Goal: Task Accomplishment & Management: Use online tool/utility

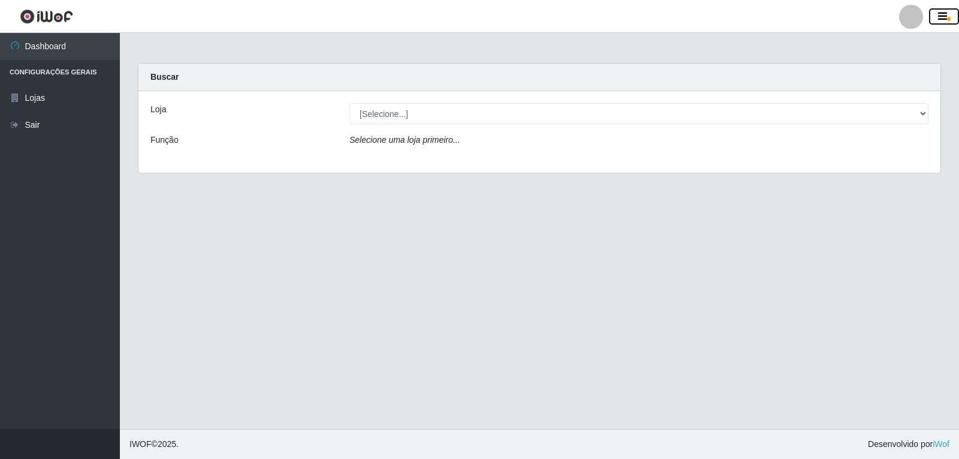
click at [958, 13] on button "button" at bounding box center [944, 16] width 30 height 17
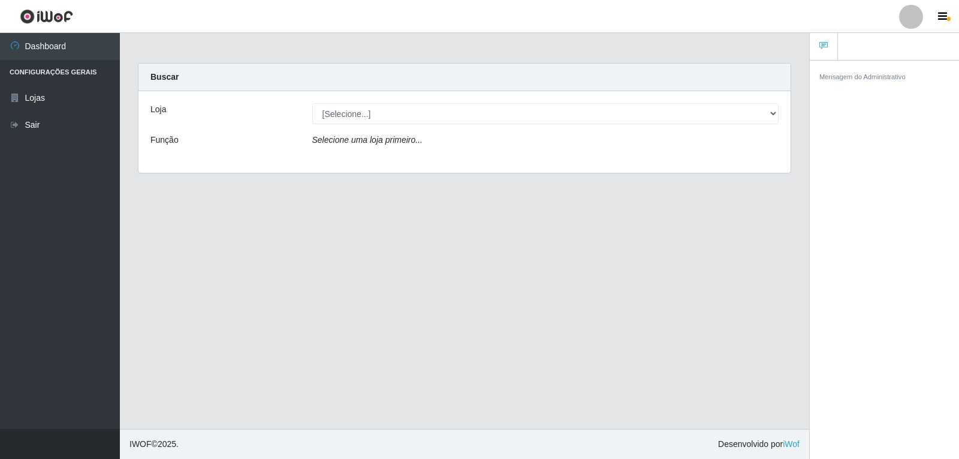
click at [918, 20] on div at bounding box center [911, 17] width 24 height 24
click at [875, 43] on button "Perfil" at bounding box center [888, 43] width 108 height 25
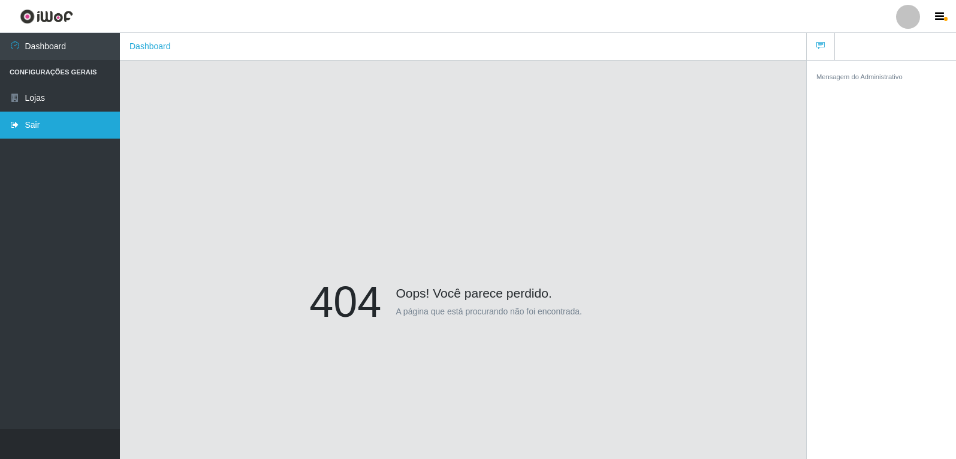
click at [60, 123] on link "Sair" at bounding box center [60, 124] width 120 height 27
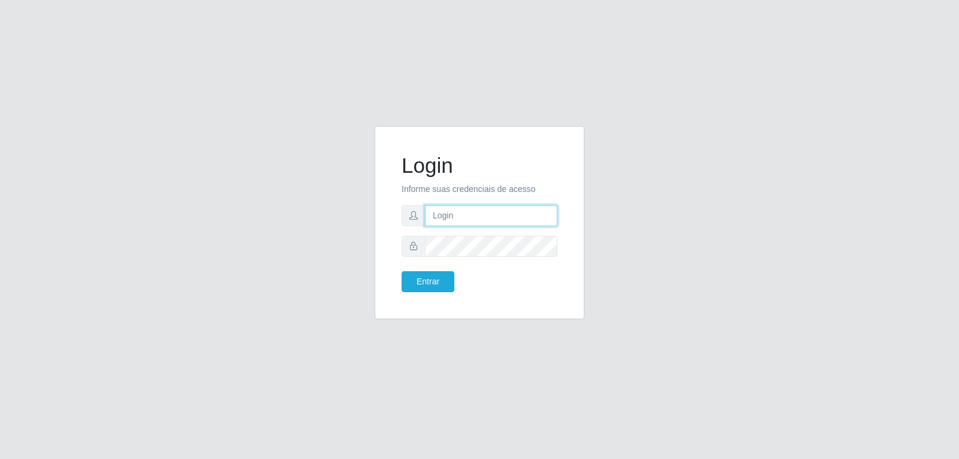
type input "[EMAIL_ADDRESS][DOMAIN_NAME]"
click at [523, 218] on input "[EMAIL_ADDRESS][DOMAIN_NAME]" at bounding box center [491, 215] width 132 height 21
type input "[EMAIL_ADDRESS][DOMAIN_NAME]"
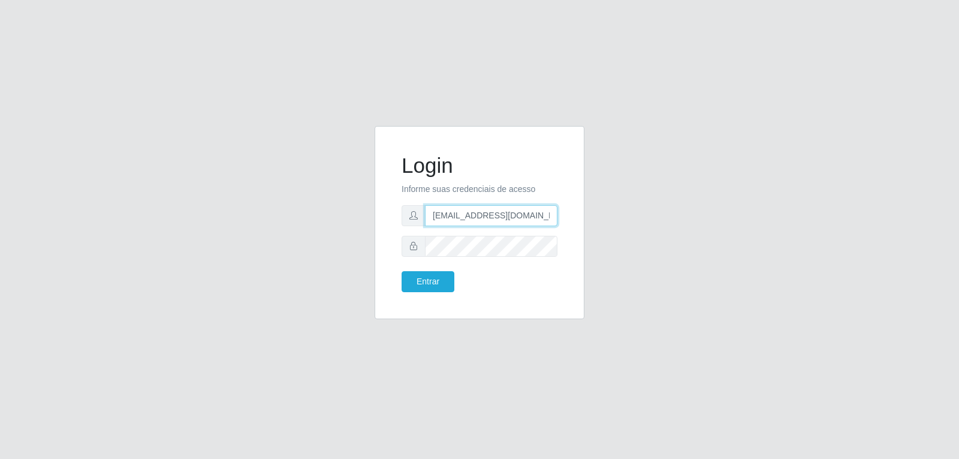
click at [402, 271] on button "Entrar" at bounding box center [428, 281] width 53 height 21
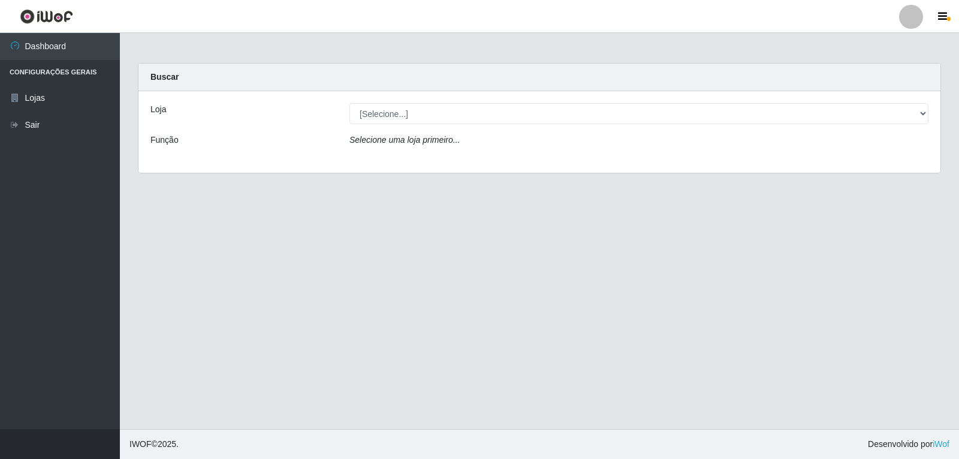
click at [637, 272] on main "Carregando... Buscar Loja [Selecione...] [PERSON_NAME] Função Selecione uma loj…" at bounding box center [539, 231] width 839 height 396
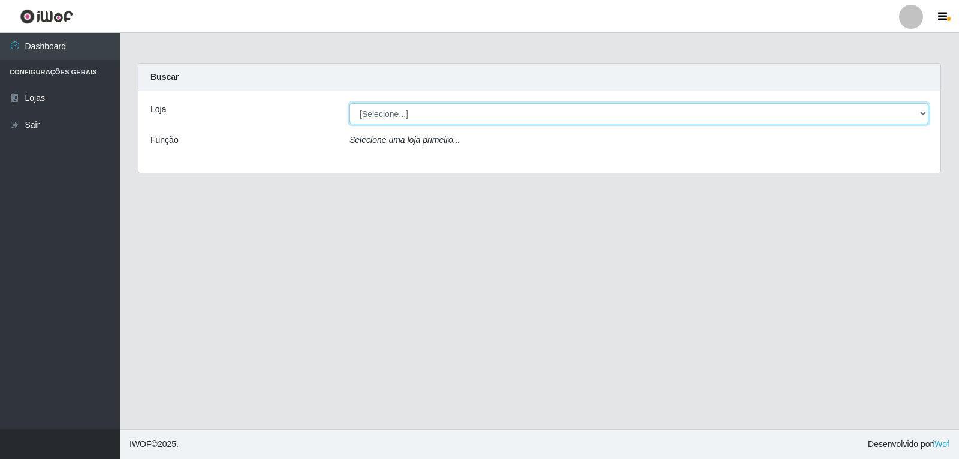
click at [412, 114] on select "[Selecione...] [PERSON_NAME]" at bounding box center [638, 113] width 579 height 21
select select "523"
click at [349, 103] on select "[Selecione...] [PERSON_NAME]" at bounding box center [638, 113] width 579 height 21
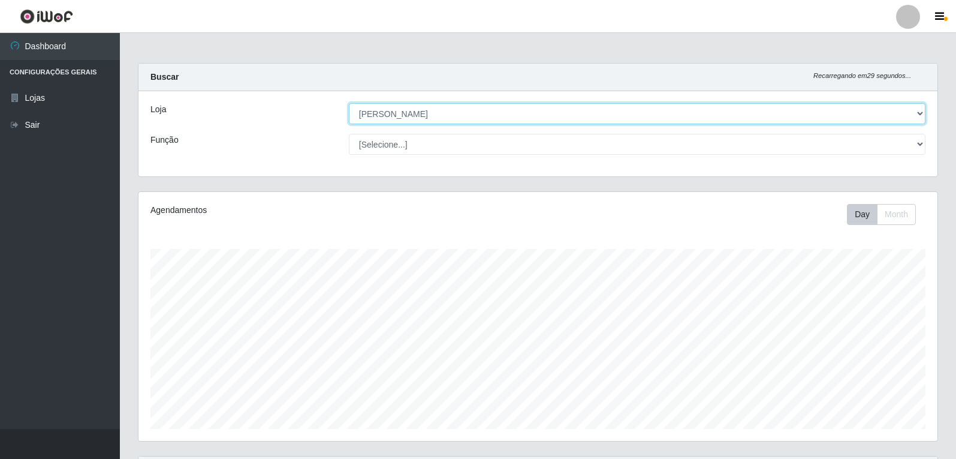
scroll to position [249, 799]
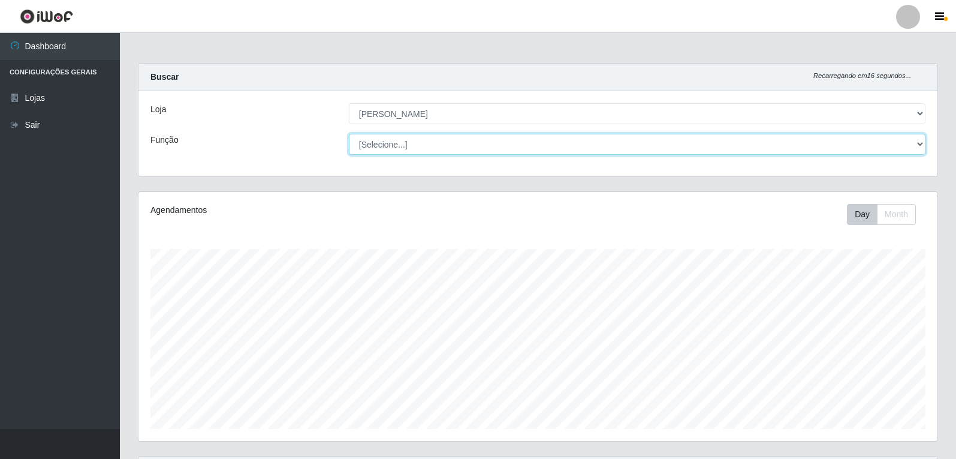
click at [521, 140] on select "[Selecione...] Embalador Embalador + Embalador ++ Repositor Repositor + Reposit…" at bounding box center [637, 144] width 577 height 21
select select "1"
click at [349, 134] on select "[Selecione...] Embalador Embalador + Embalador ++ Repositor Repositor + Reposit…" at bounding box center [637, 144] width 577 height 21
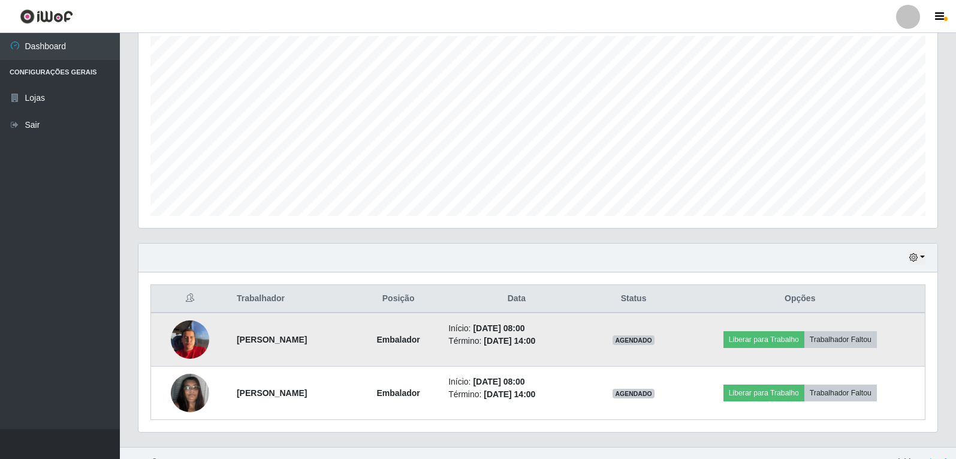
scroll to position [231, 0]
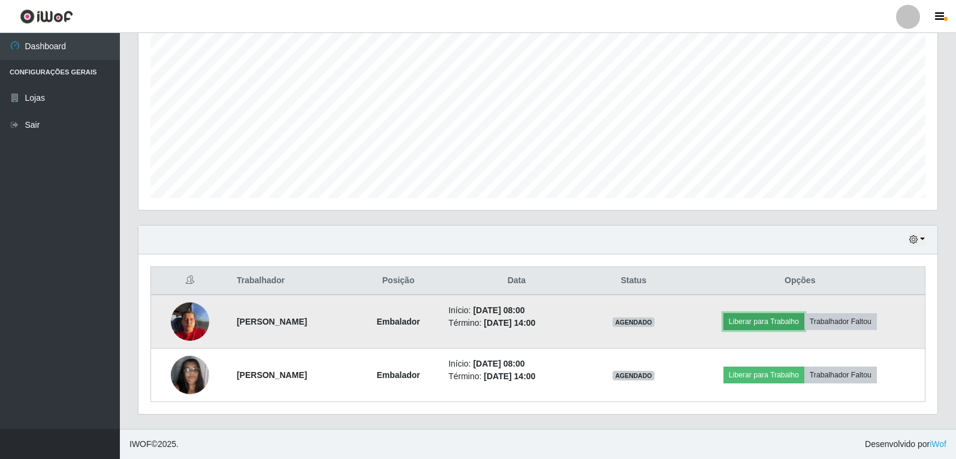
click at [785, 322] on button "Liberar para Trabalho" at bounding box center [763, 321] width 81 height 17
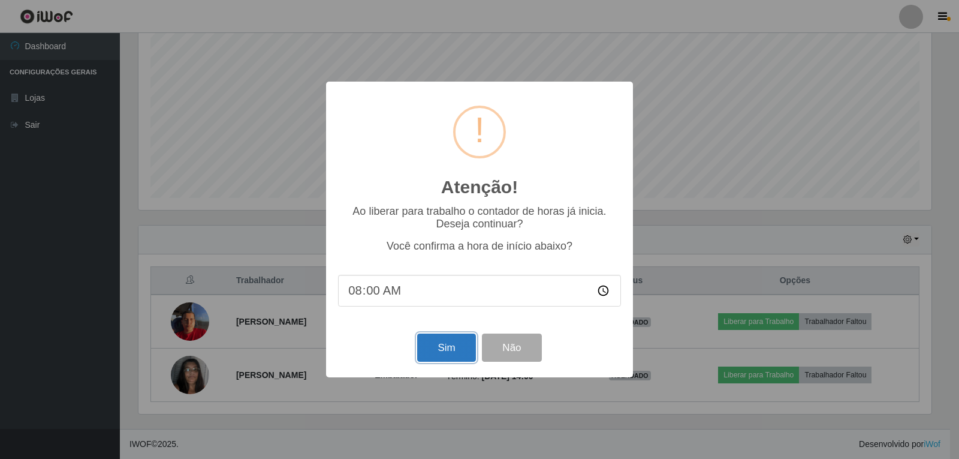
click at [456, 351] on button "Sim" at bounding box center [446, 347] width 58 height 28
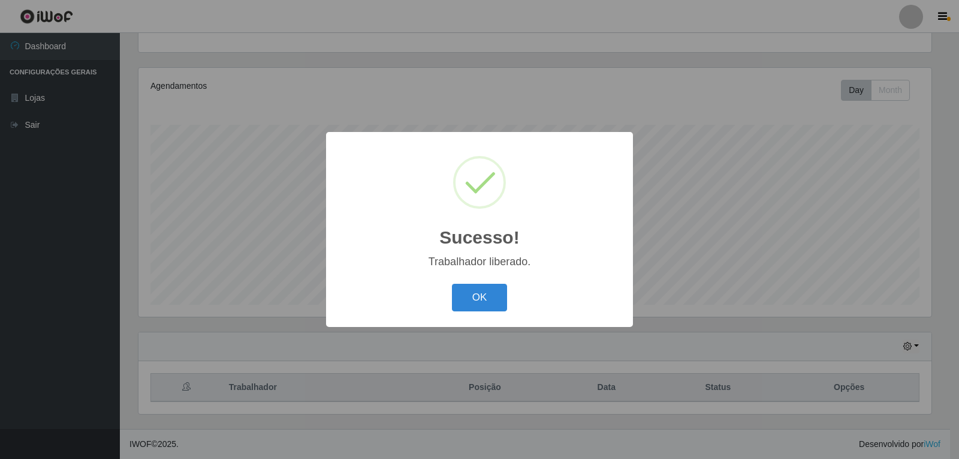
click at [768, 372] on div "Sucesso! × Trabalhador liberado. OK Cancel" at bounding box center [479, 229] width 959 height 459
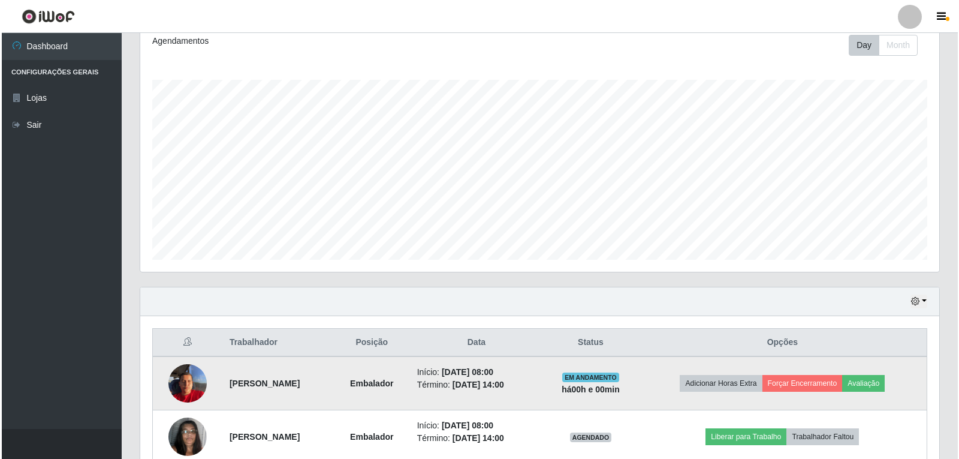
scroll to position [231, 0]
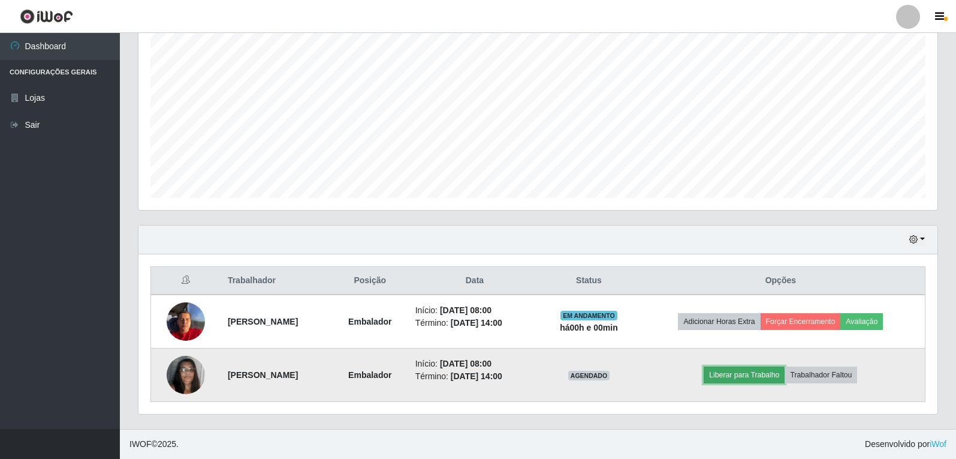
click at [763, 379] on button "Liberar para Trabalho" at bounding box center [744, 374] width 81 height 17
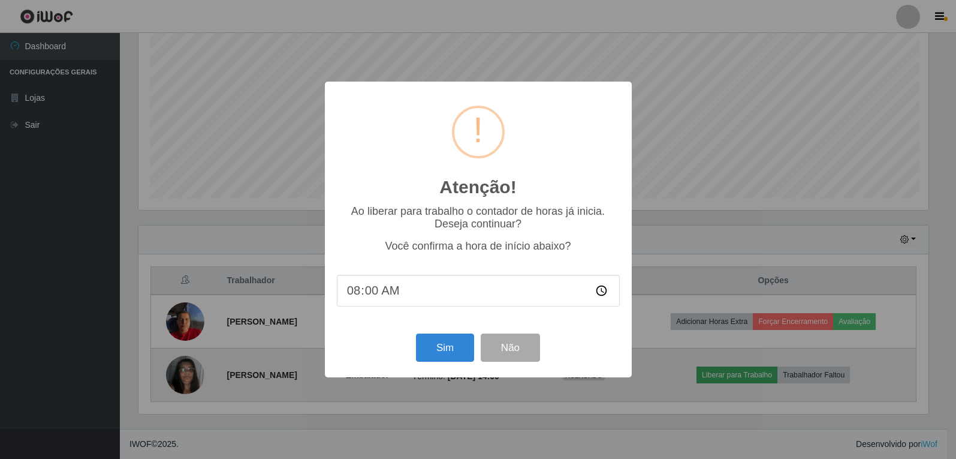
scroll to position [249, 793]
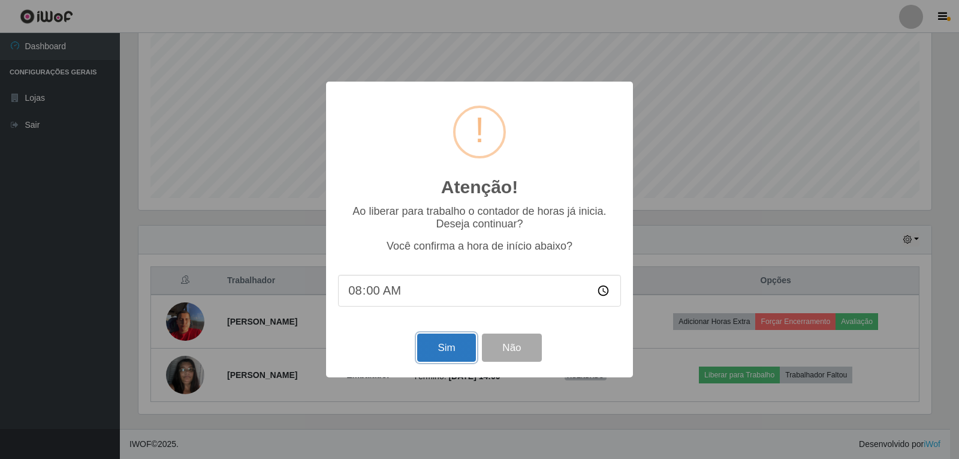
click at [463, 355] on button "Sim" at bounding box center [446, 347] width 58 height 28
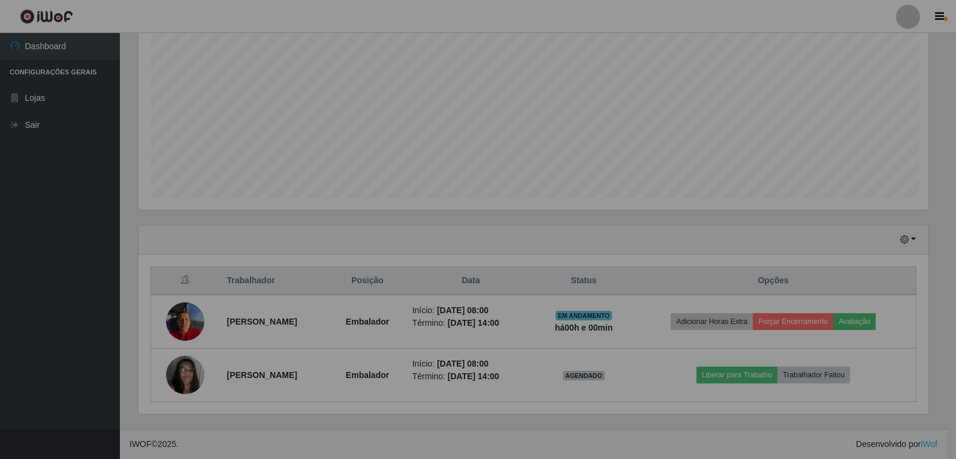
scroll to position [249, 799]
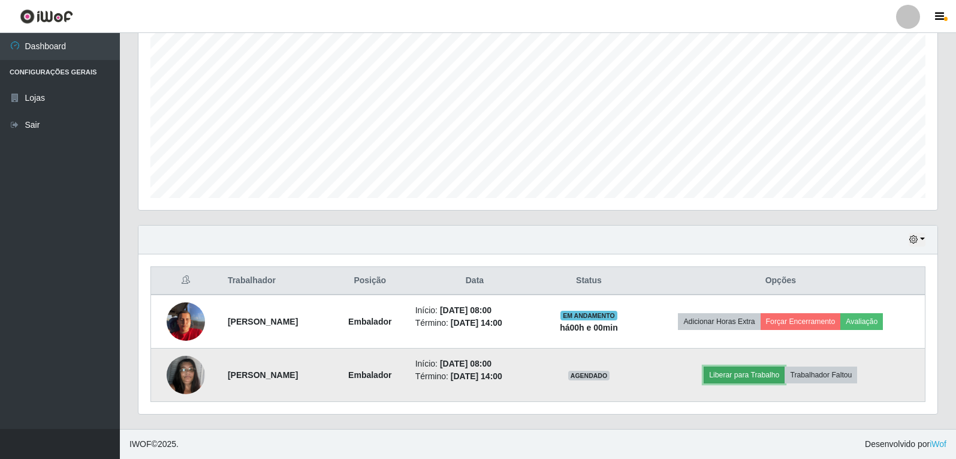
click at [746, 373] on button "Liberar para Trabalho" at bounding box center [744, 374] width 81 height 17
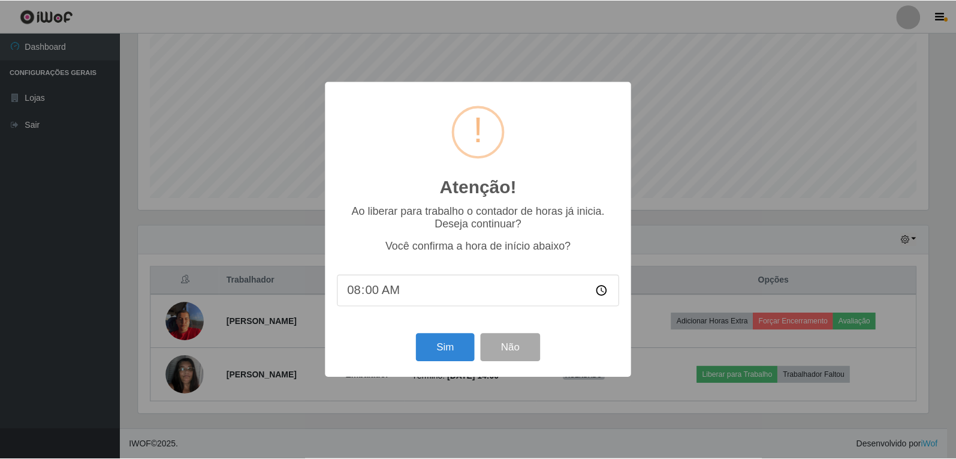
scroll to position [124, 0]
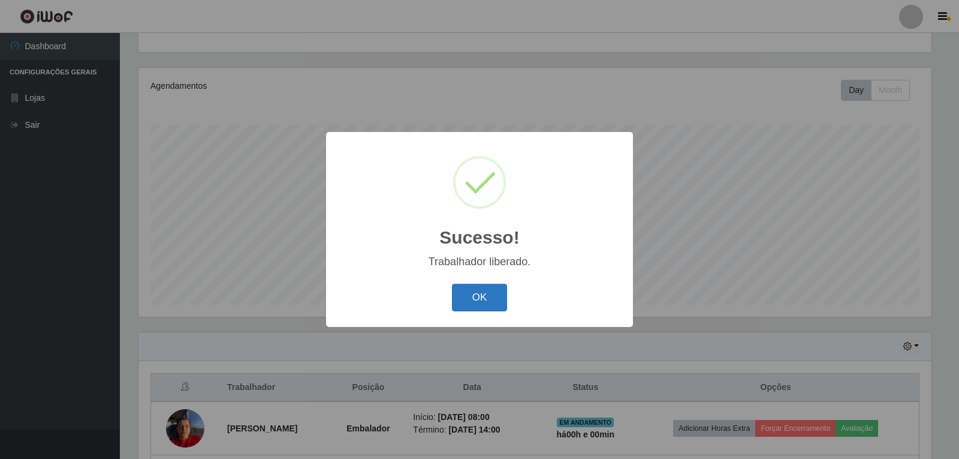
click at [469, 301] on button "OK" at bounding box center [480, 298] width 56 height 28
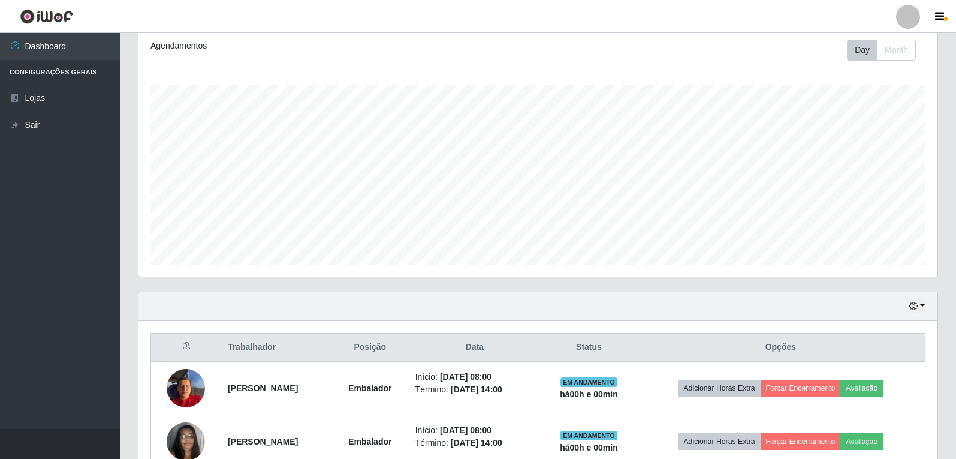
scroll to position [231, 0]
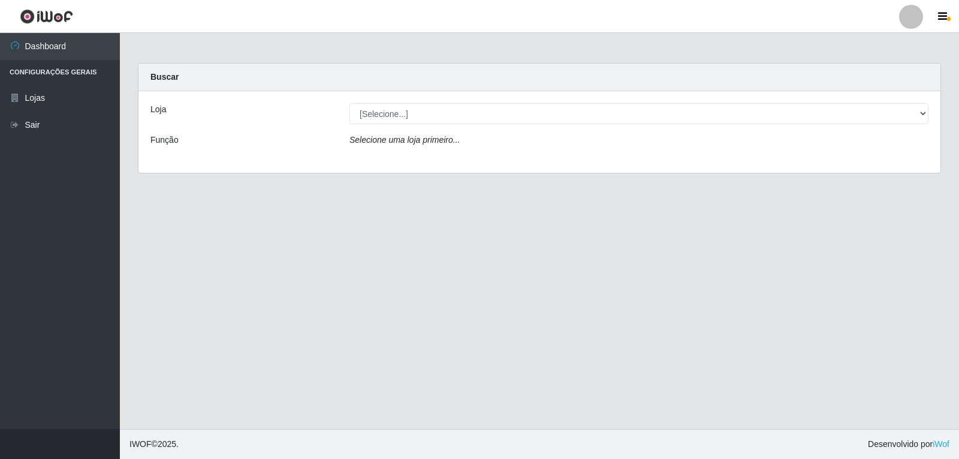
click at [865, 236] on main "Carregando... Buscar Loja [Selecione...] [PERSON_NAME] Função Selecione uma loj…" at bounding box center [539, 231] width 839 height 396
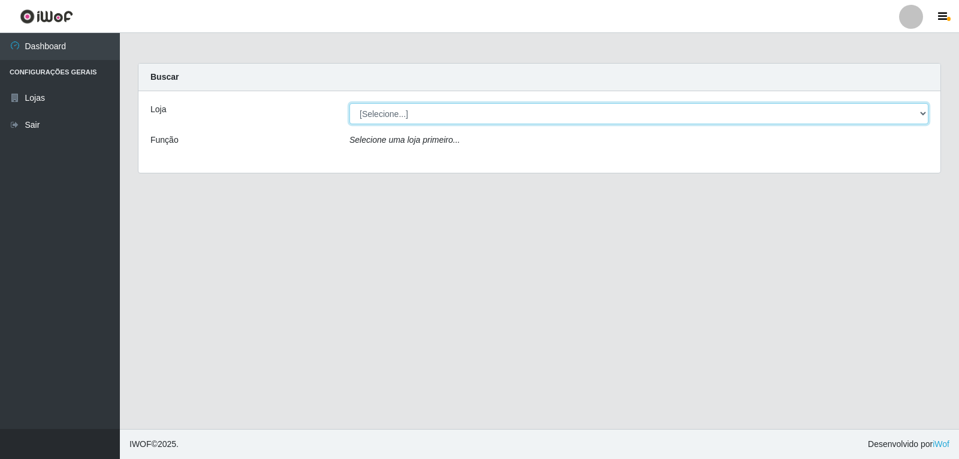
click at [919, 122] on select "[Selecione...] [PERSON_NAME]" at bounding box center [638, 113] width 579 height 21
select select "523"
click at [349, 103] on select "[Selecione...] [PERSON_NAME]" at bounding box center [638, 113] width 579 height 21
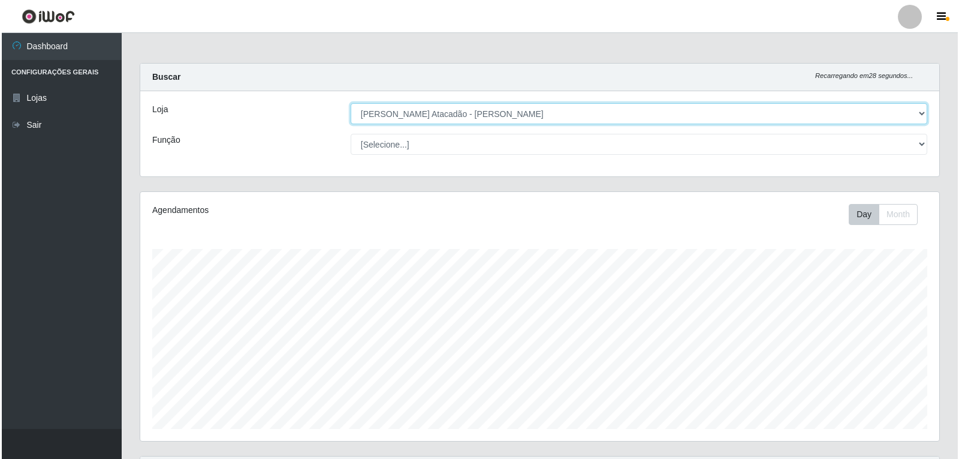
scroll to position [284, 0]
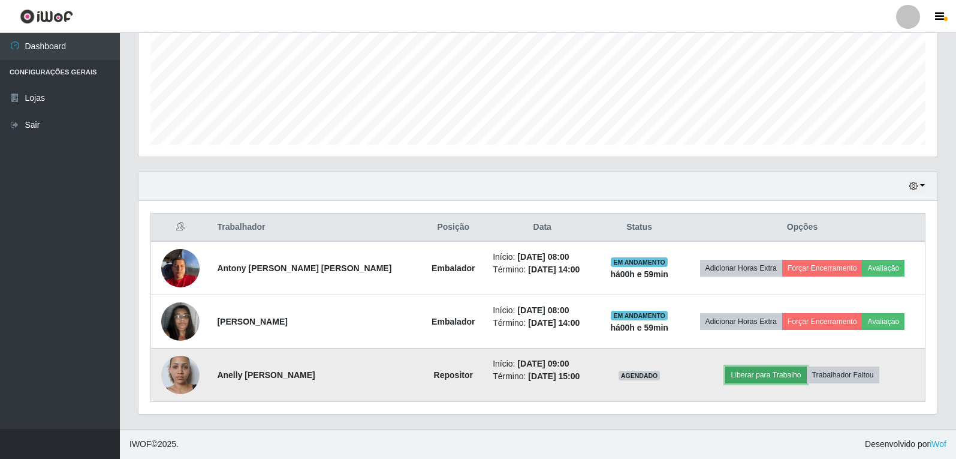
click at [742, 376] on button "Liberar para Trabalho" at bounding box center [765, 374] width 81 height 17
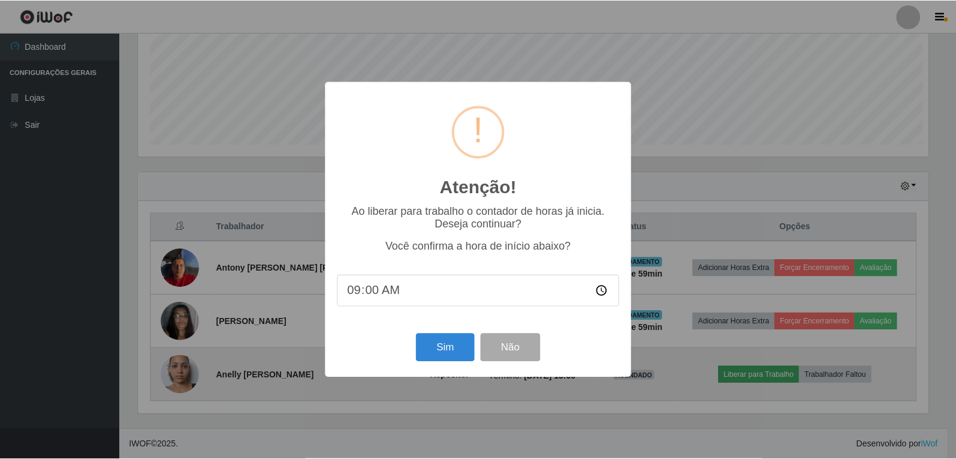
scroll to position [249, 793]
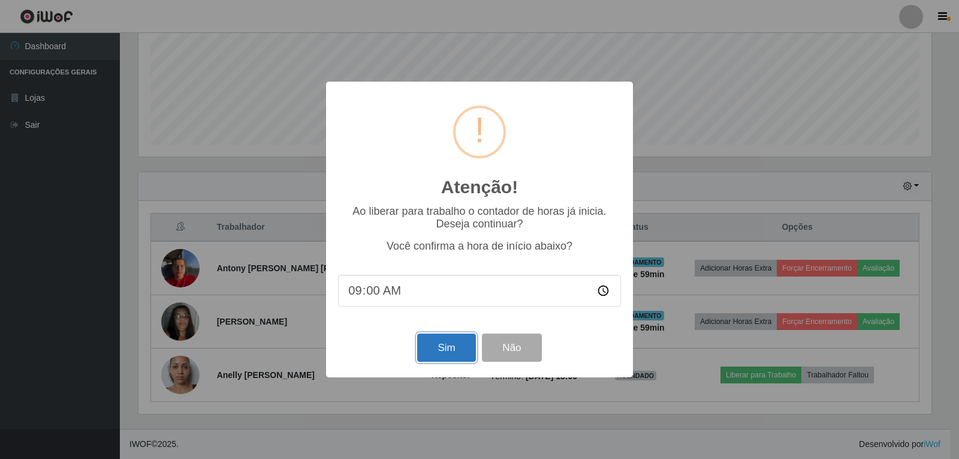
click at [444, 348] on button "Sim" at bounding box center [446, 347] width 58 height 28
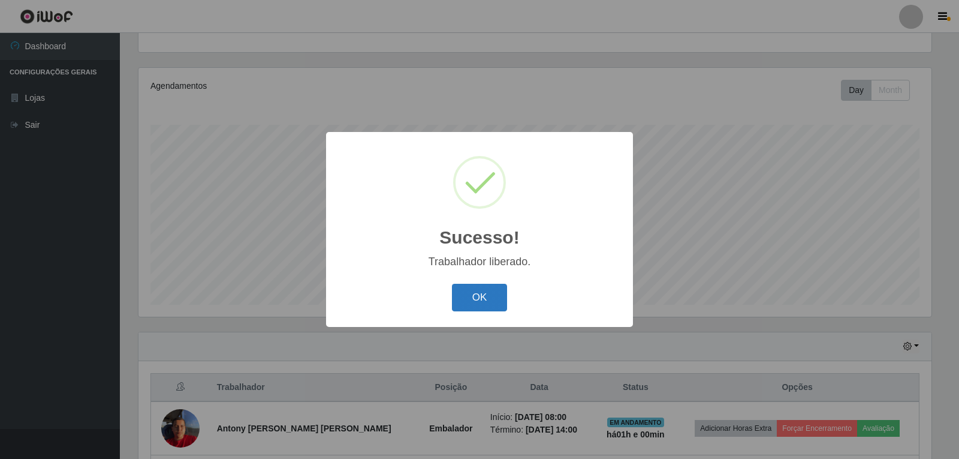
click at [455, 297] on button "OK" at bounding box center [480, 298] width 56 height 28
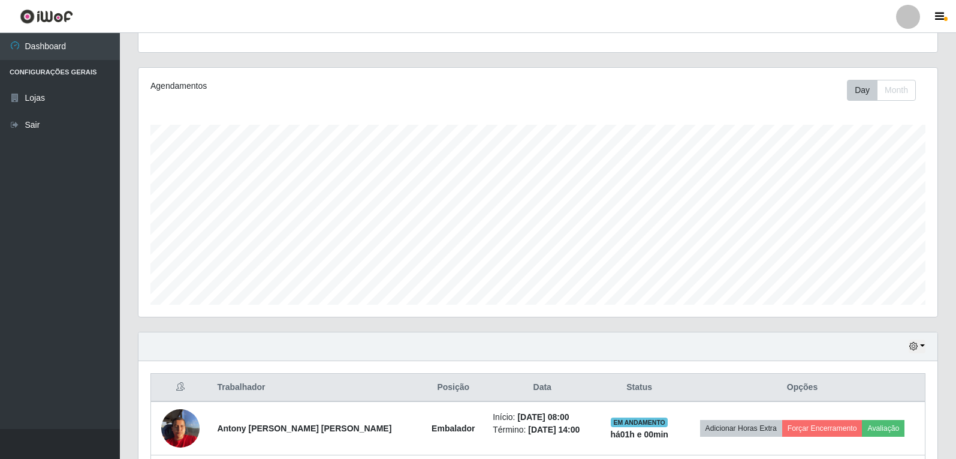
scroll to position [284, 0]
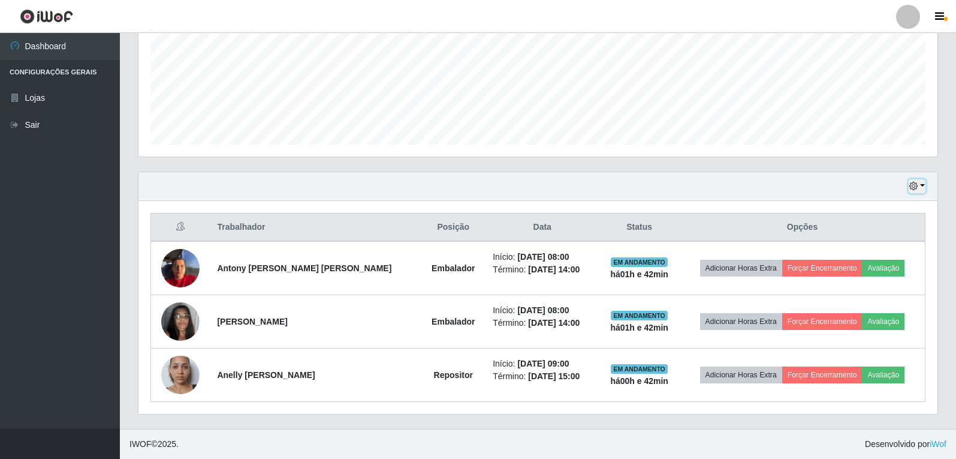
click at [919, 185] on button "button" at bounding box center [917, 186] width 17 height 14
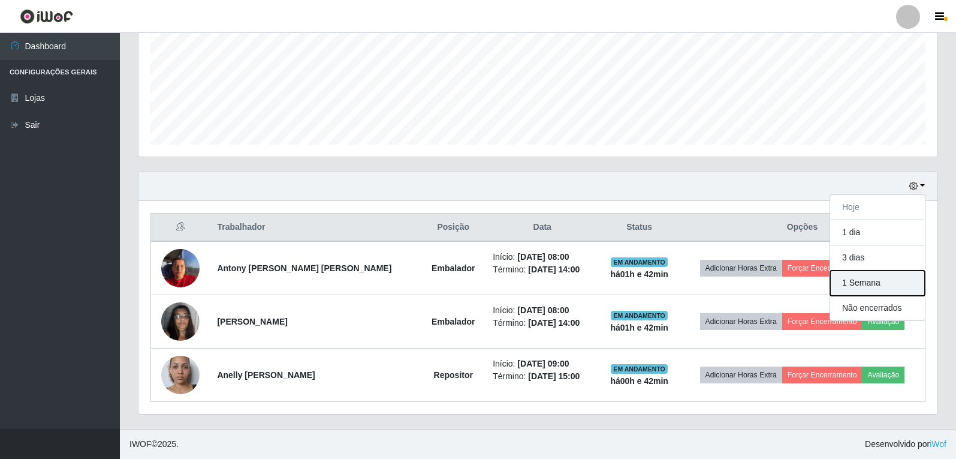
click at [892, 283] on button "1 Semana" at bounding box center [877, 282] width 95 height 25
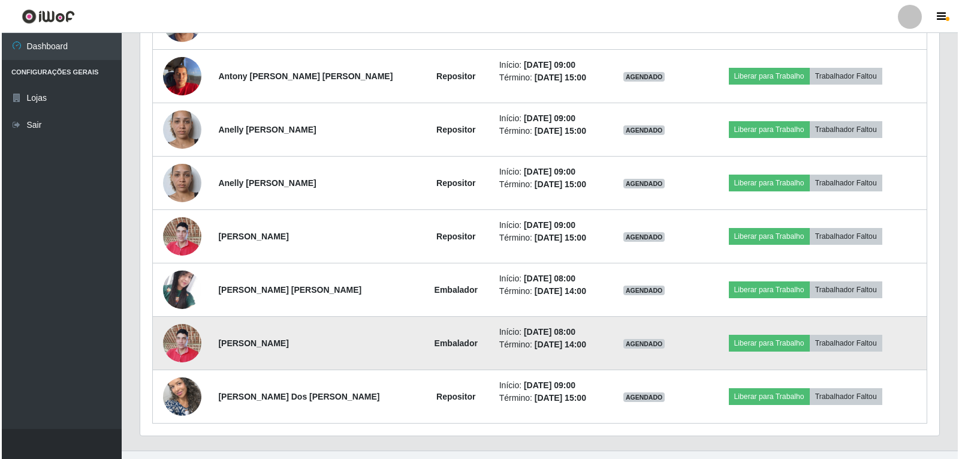
scroll to position [1298, 0]
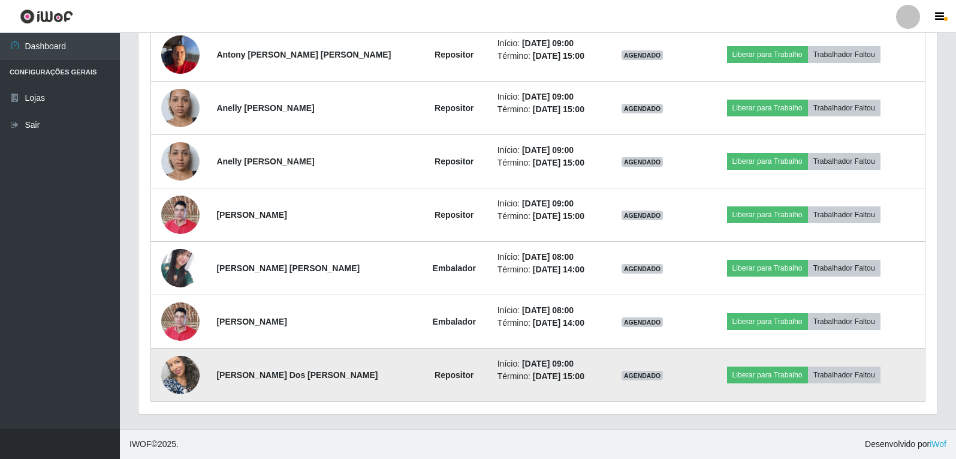
click at [192, 371] on img at bounding box center [180, 374] width 38 height 68
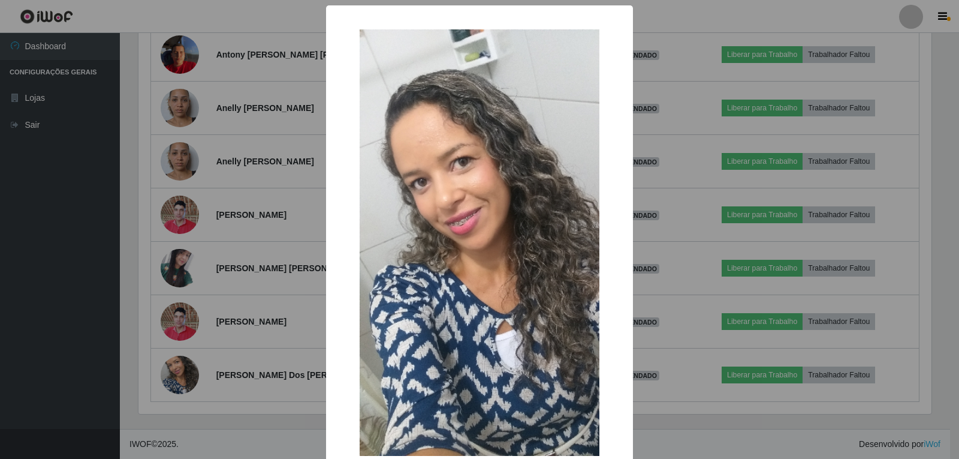
click at [123, 330] on div "× OK Cancel" at bounding box center [479, 229] width 959 height 459
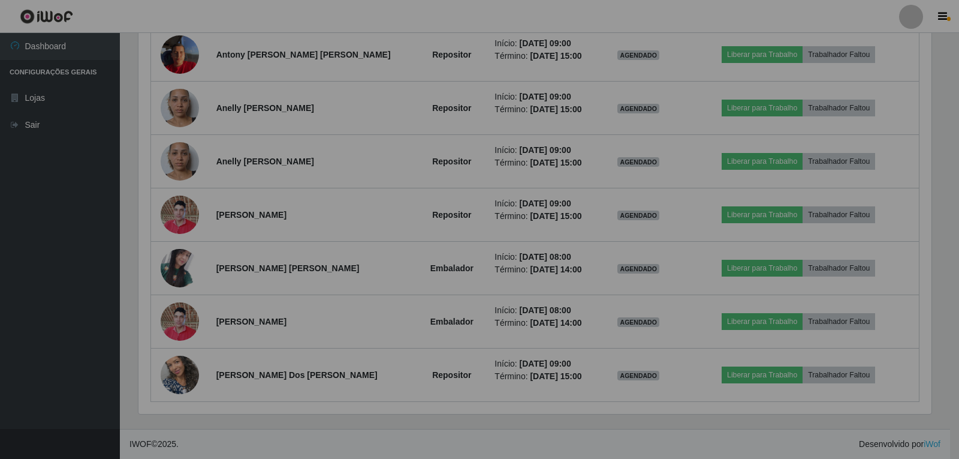
scroll to position [249, 799]
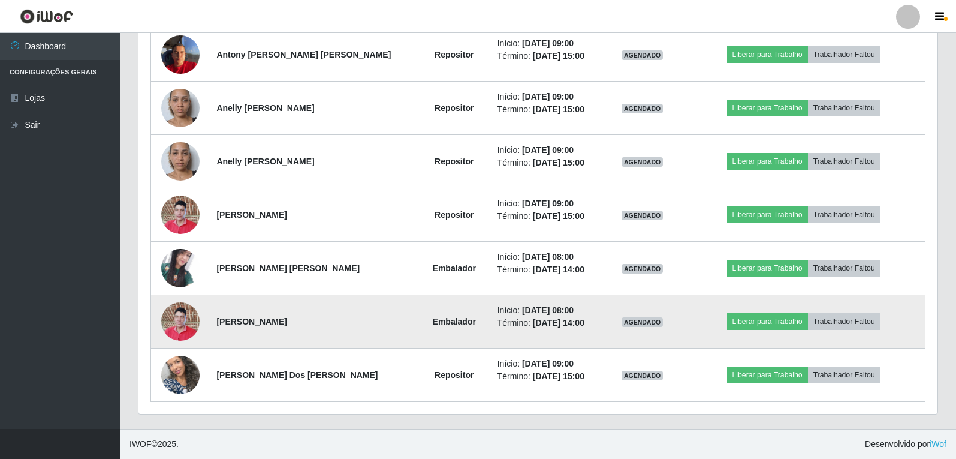
click at [185, 319] on img at bounding box center [180, 320] width 38 height 51
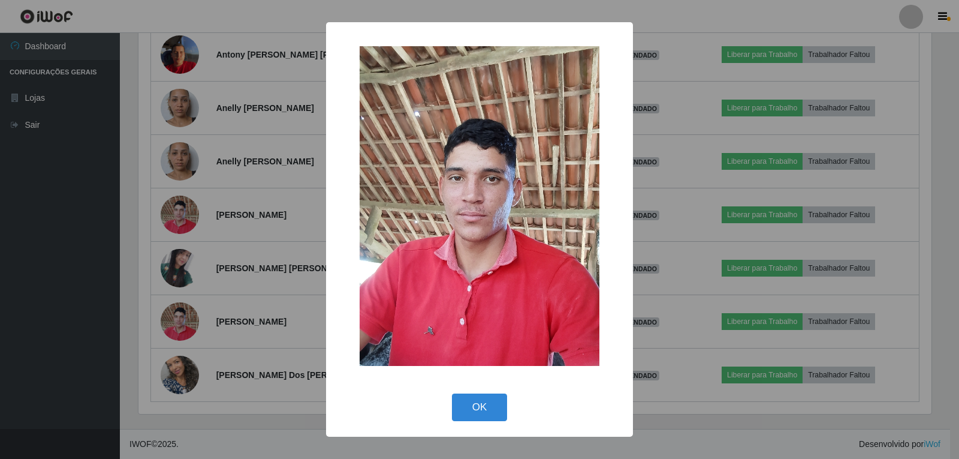
click at [125, 312] on div "× OK Cancel" at bounding box center [479, 229] width 959 height 459
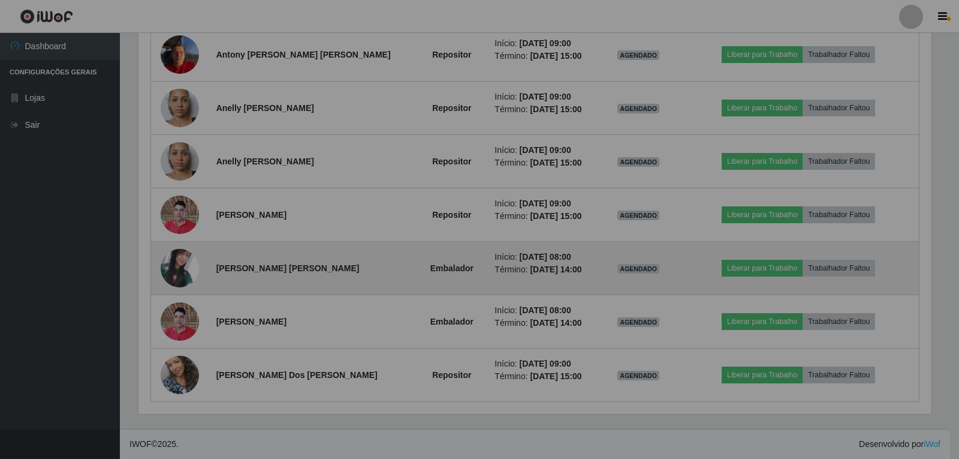
scroll to position [249, 799]
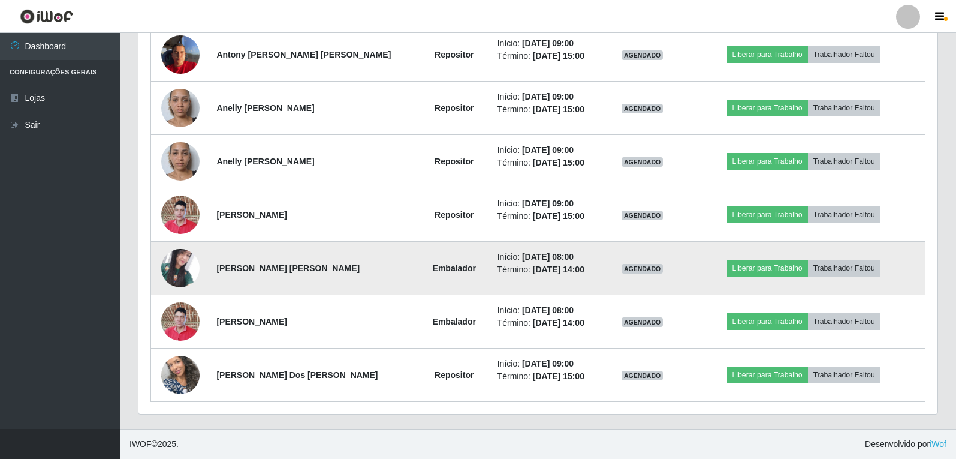
click at [191, 260] on img at bounding box center [180, 268] width 38 height 38
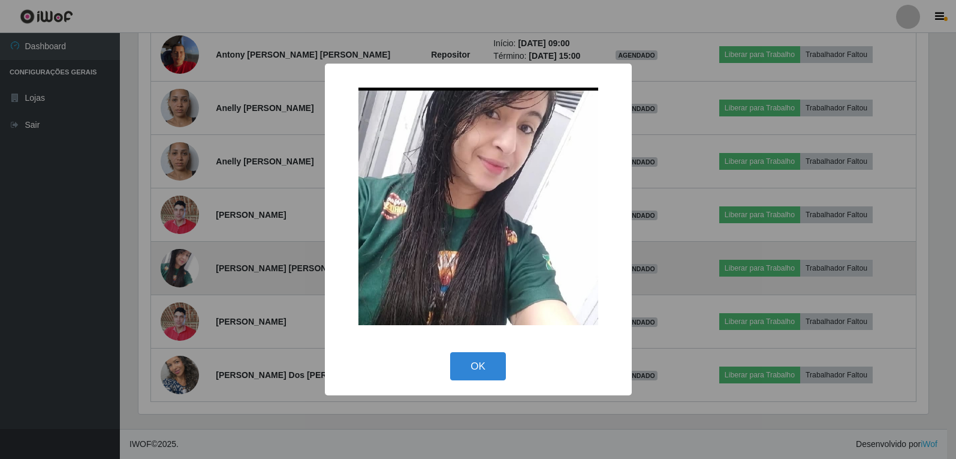
scroll to position [249, 793]
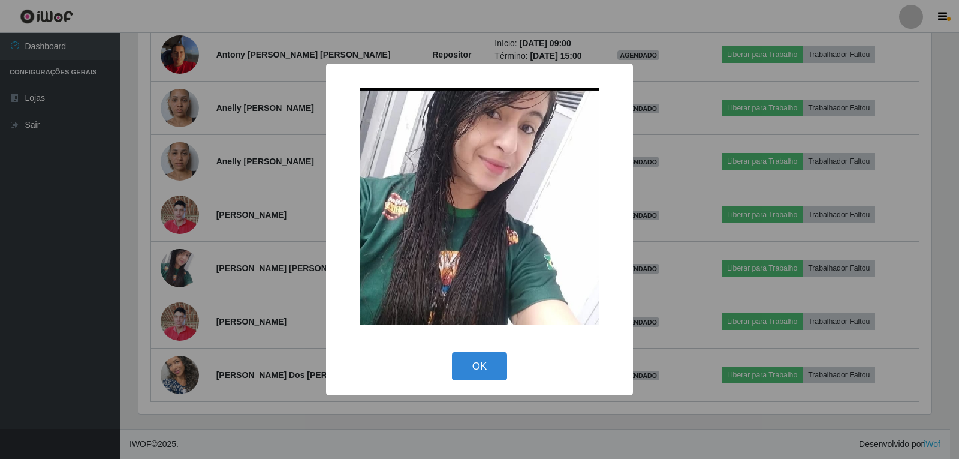
click at [123, 276] on div "× OK Cancel" at bounding box center [479, 229] width 959 height 459
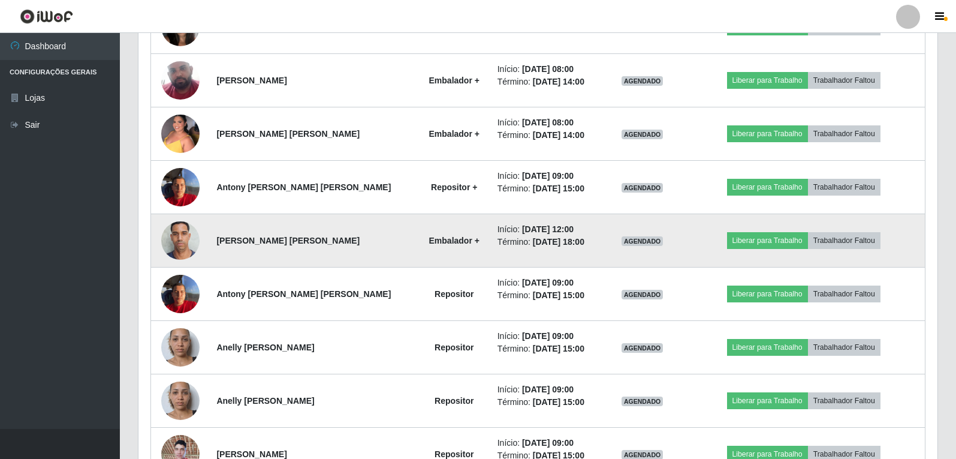
scroll to position [1058, 0]
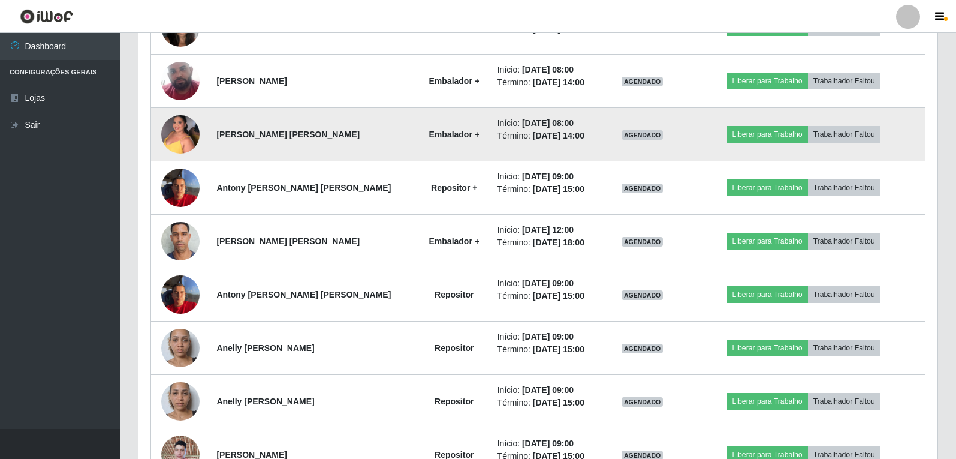
click at [176, 141] on img at bounding box center [180, 133] width 38 height 51
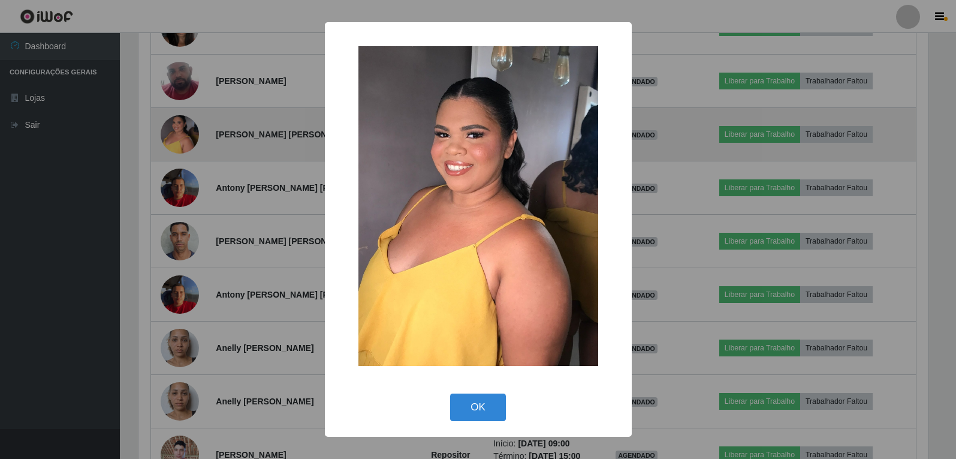
scroll to position [249, 793]
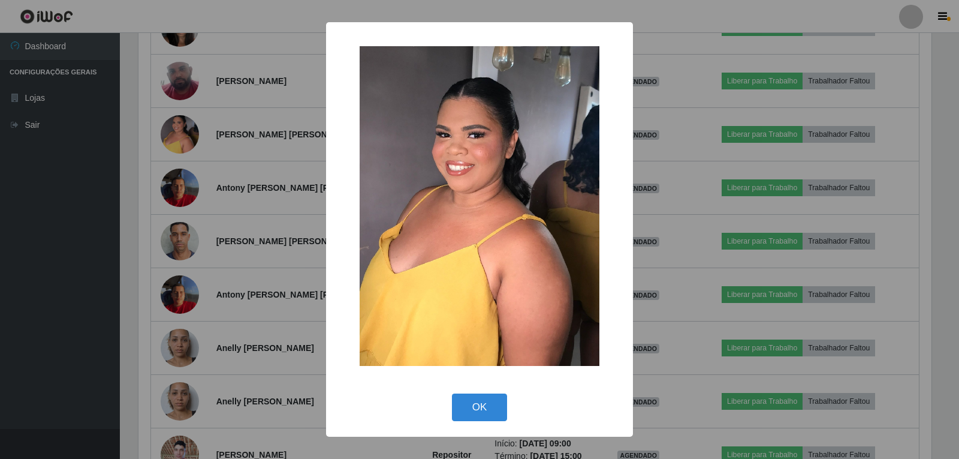
click at [89, 233] on div "× OK Cancel" at bounding box center [479, 229] width 959 height 459
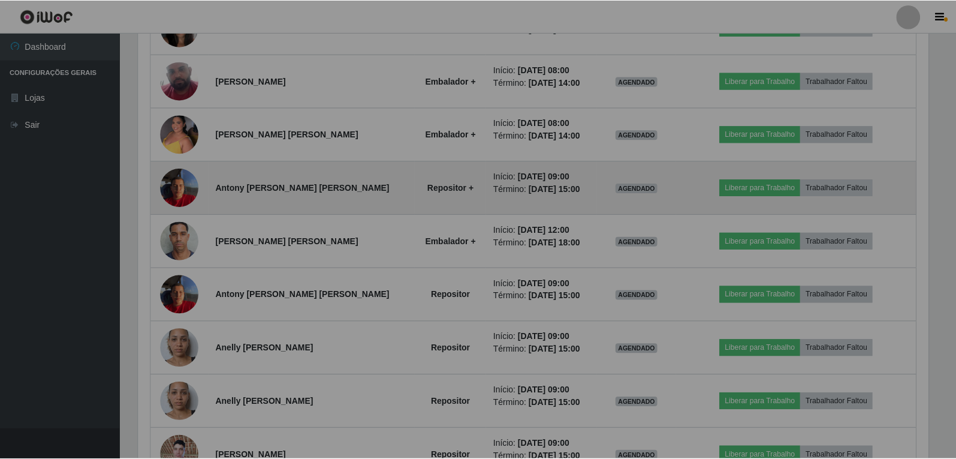
scroll to position [249, 799]
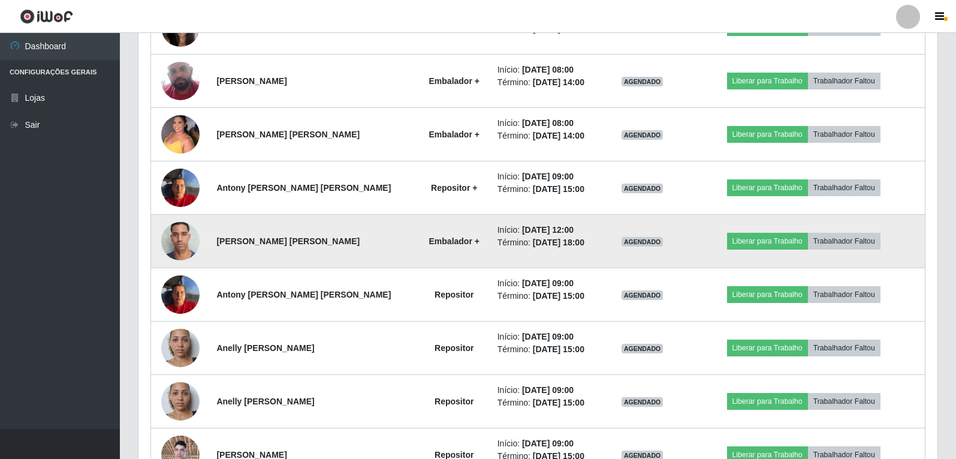
click at [185, 234] on img at bounding box center [180, 240] width 38 height 51
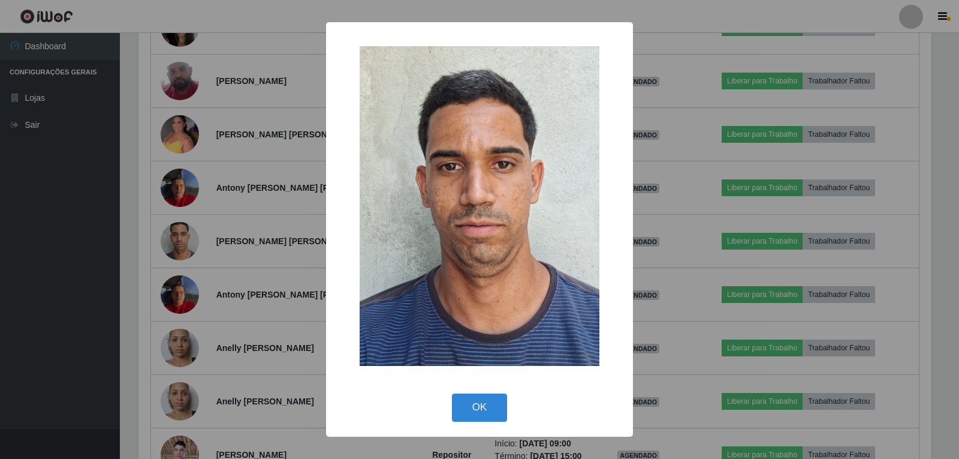
click at [133, 278] on div "× OK Cancel" at bounding box center [479, 229] width 959 height 459
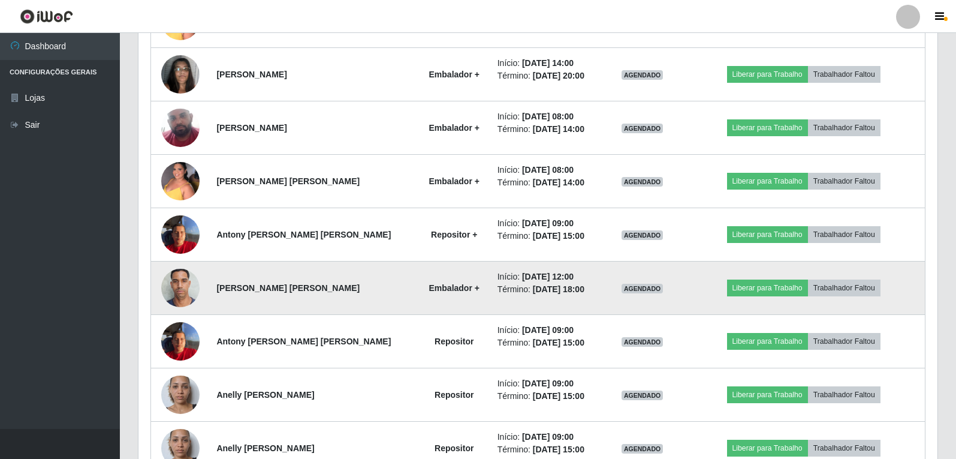
scroll to position [938, 0]
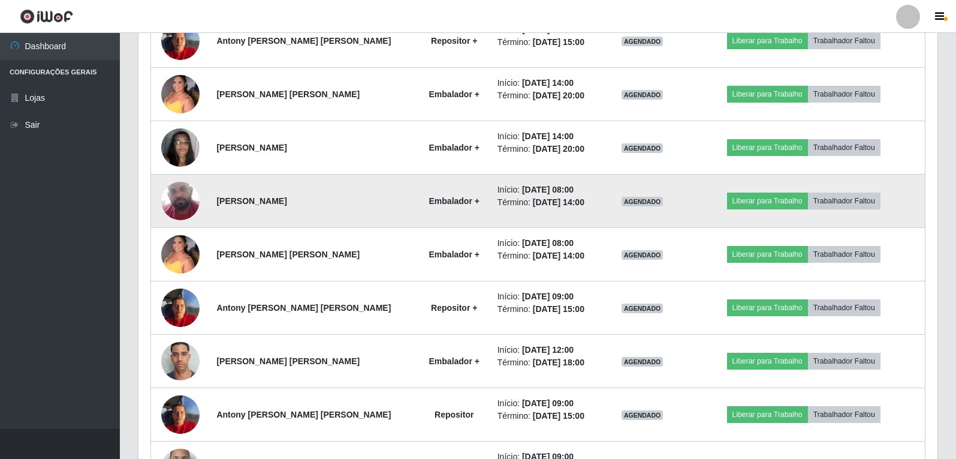
click at [184, 209] on img at bounding box center [180, 200] width 38 height 63
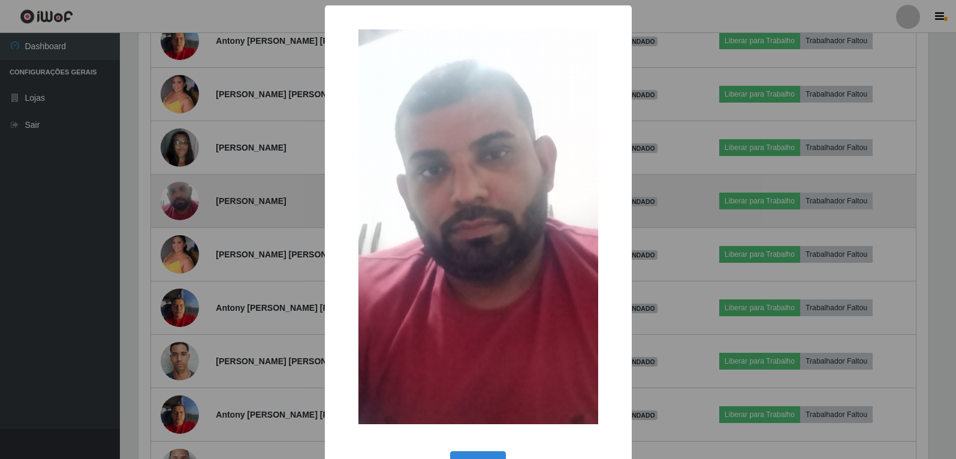
scroll to position [249, 793]
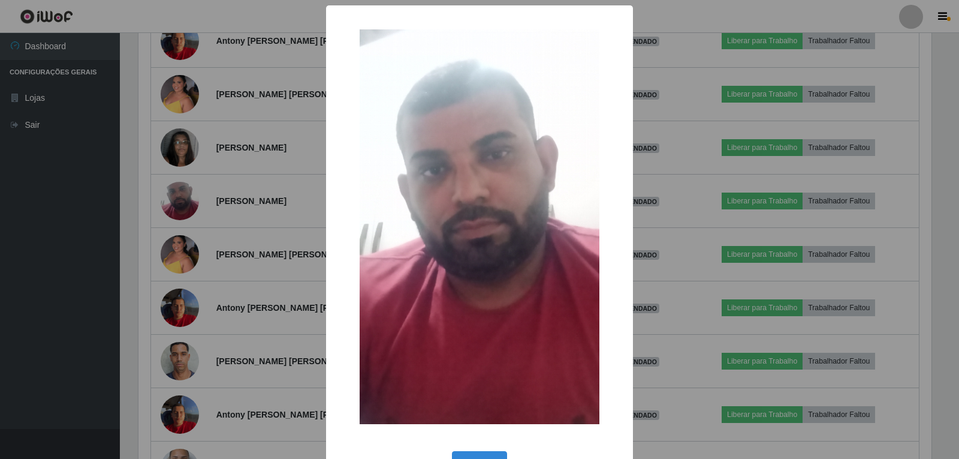
click at [133, 221] on div "× OK Cancel" at bounding box center [479, 229] width 959 height 459
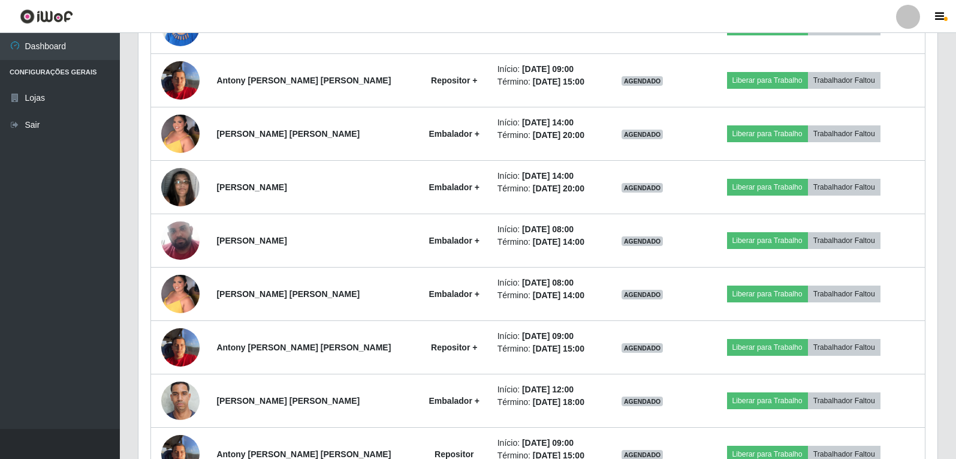
scroll to position [878, 0]
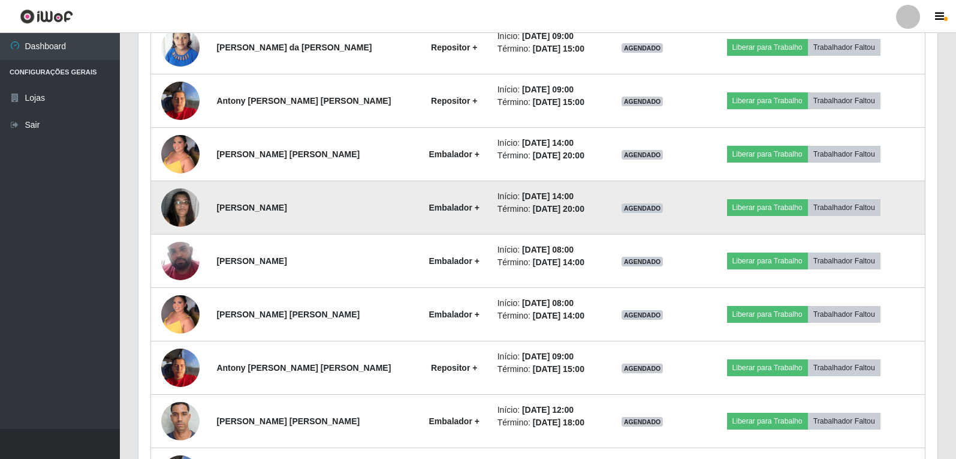
click at [165, 204] on img at bounding box center [180, 207] width 38 height 51
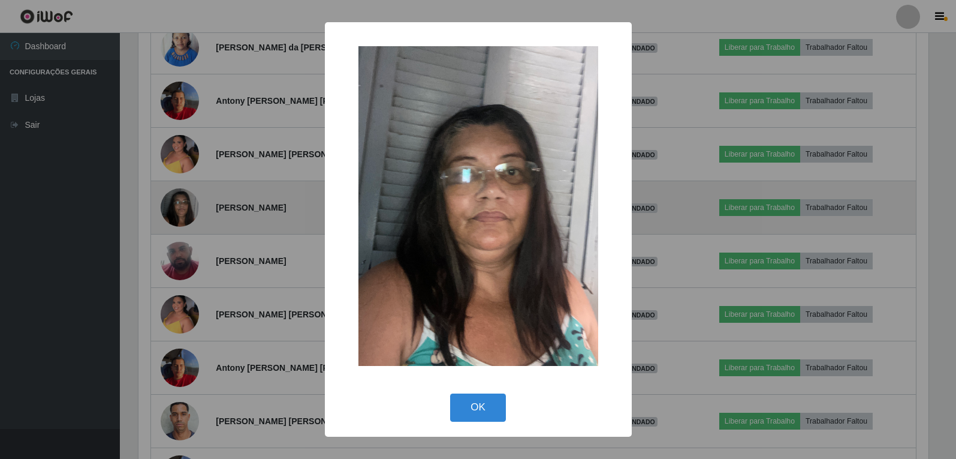
scroll to position [0, 0]
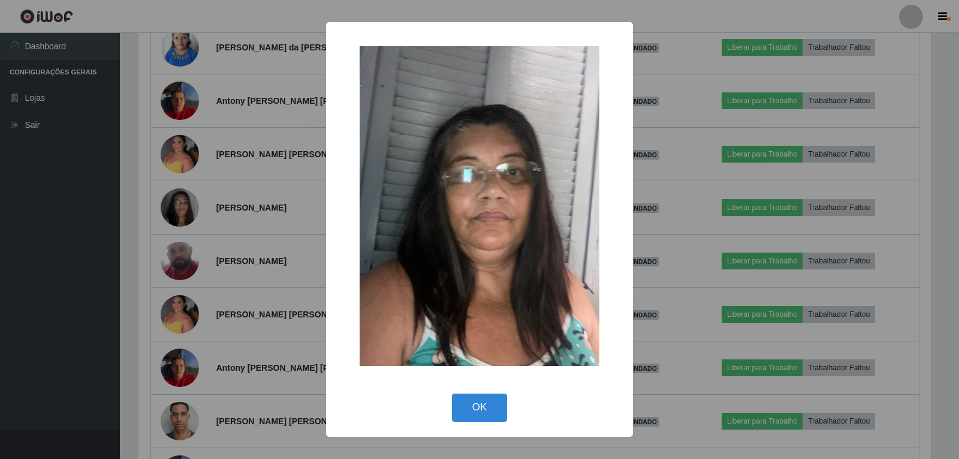
click at [132, 222] on div "× OK Cancel" at bounding box center [479, 229] width 959 height 459
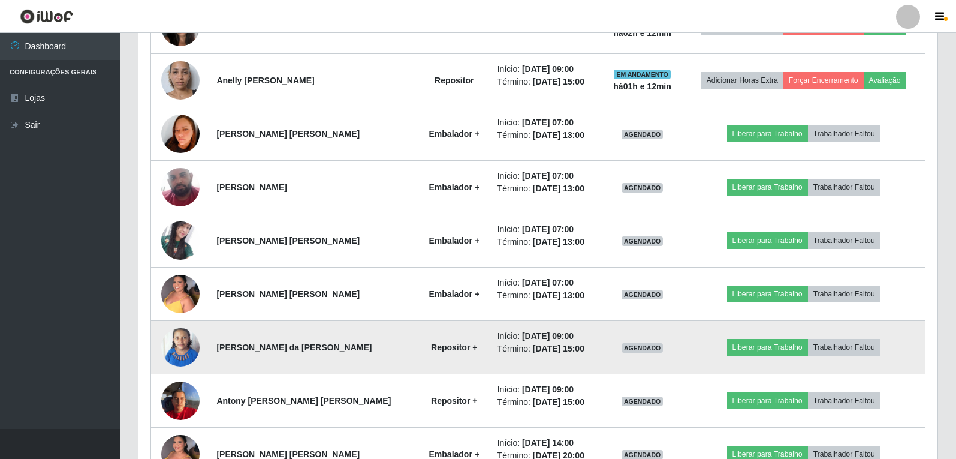
click at [177, 355] on img at bounding box center [180, 346] width 38 height 51
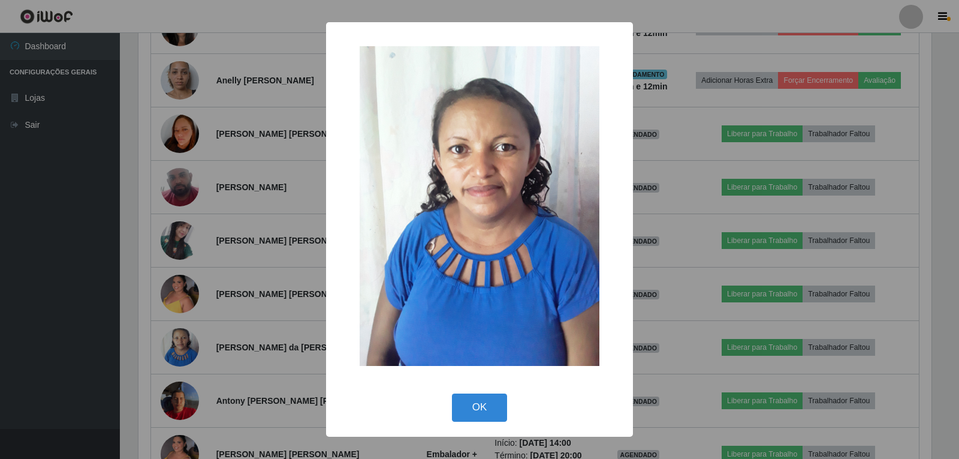
click at [129, 300] on div "× OK Cancel" at bounding box center [479, 229] width 959 height 459
